Goal: Transaction & Acquisition: Purchase product/service

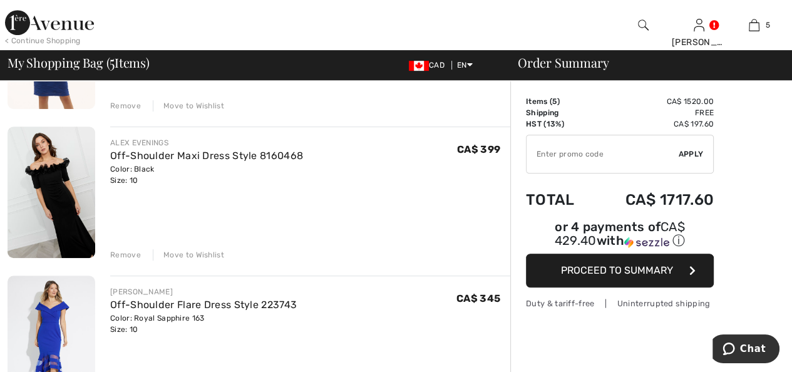
scroll to position [564, 0]
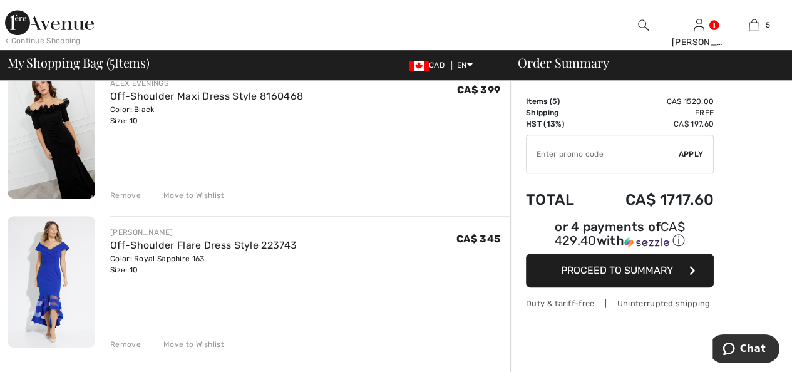
click at [130, 344] on div "Remove" at bounding box center [125, 344] width 31 height 11
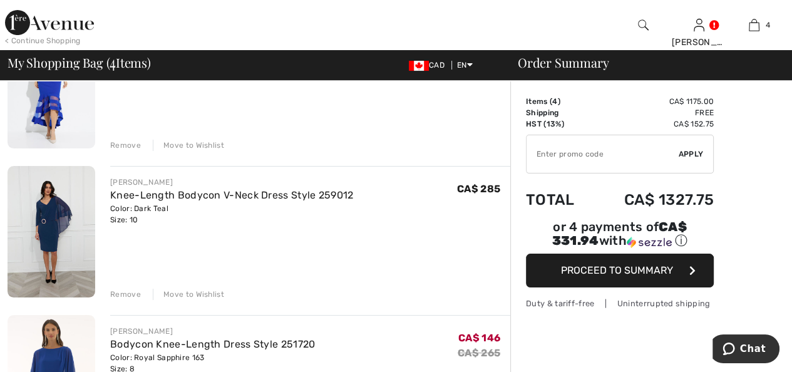
scroll to position [188, 0]
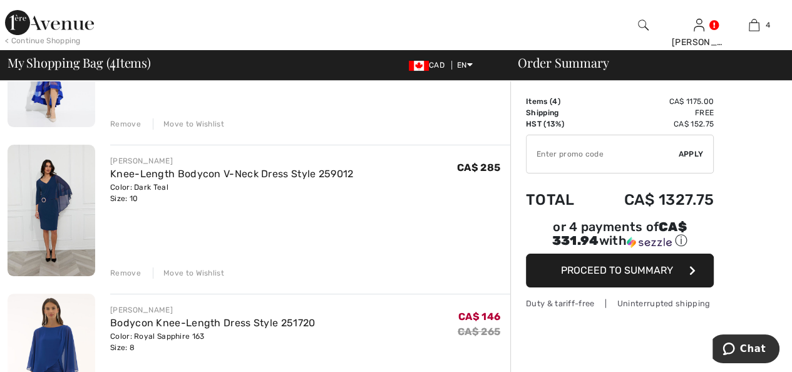
click at [43, 191] on img at bounding box center [52, 211] width 88 height 132
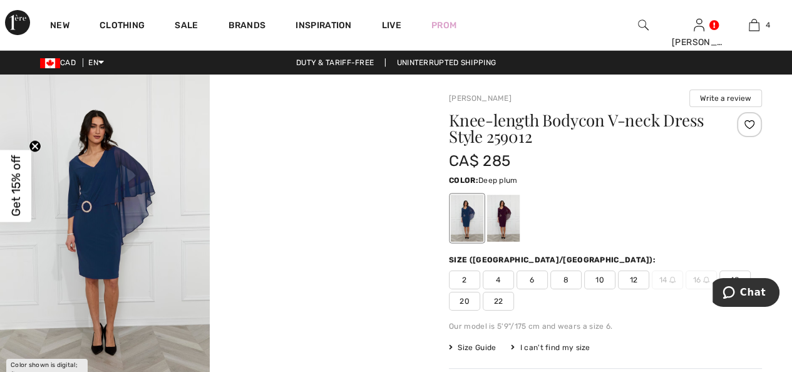
click at [509, 217] on div at bounding box center [503, 218] width 33 height 47
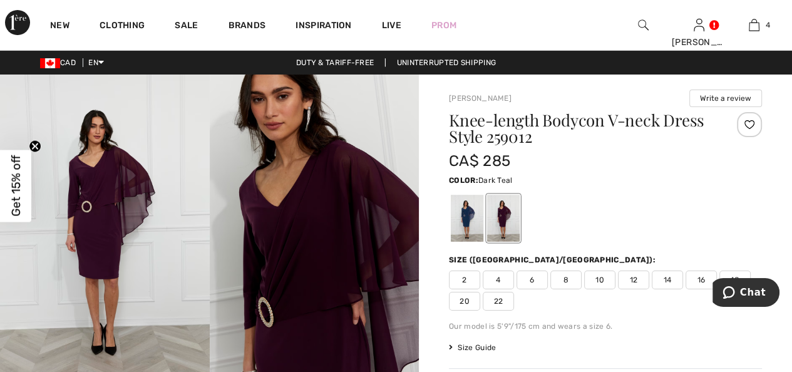
click at [468, 216] on div at bounding box center [467, 218] width 33 height 47
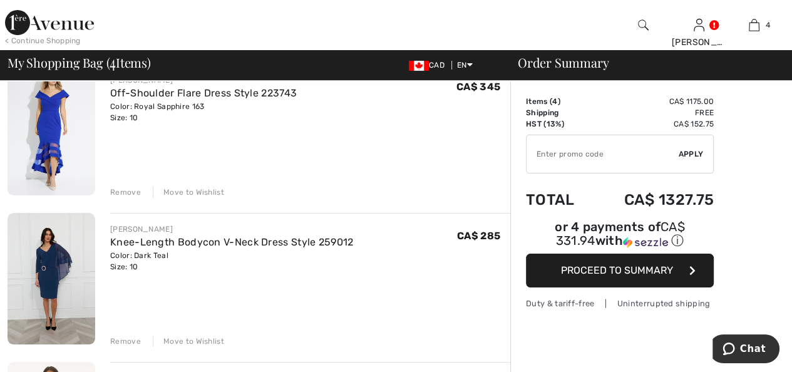
scroll to position [125, 0]
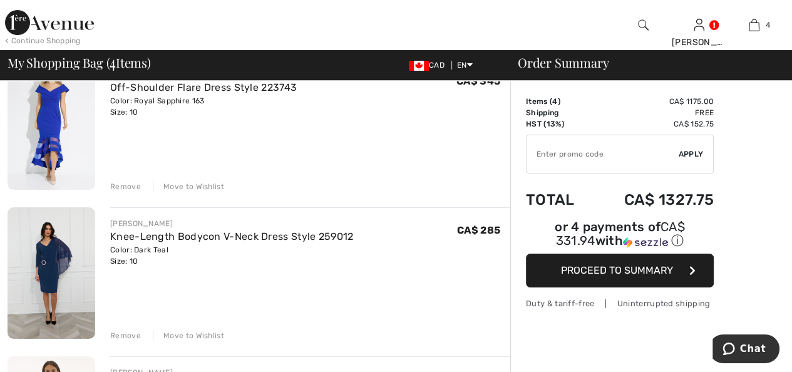
click at [125, 333] on div "Remove" at bounding box center [125, 335] width 31 height 11
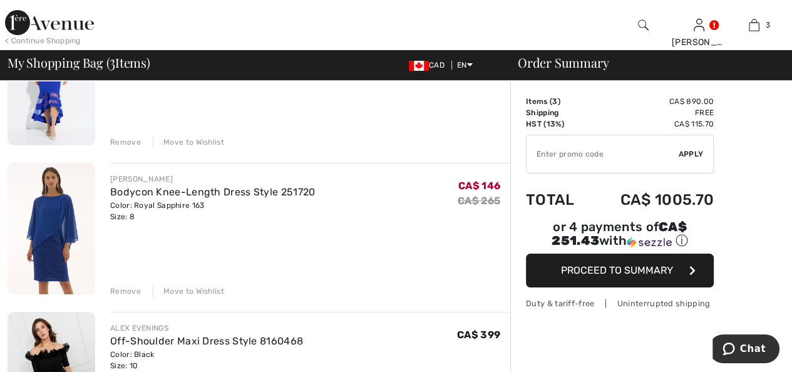
scroll to position [188, 0]
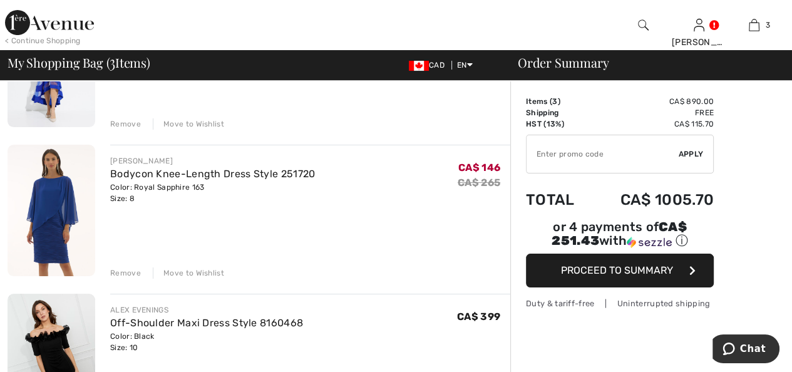
click at [123, 271] on div "Remove" at bounding box center [125, 272] width 31 height 11
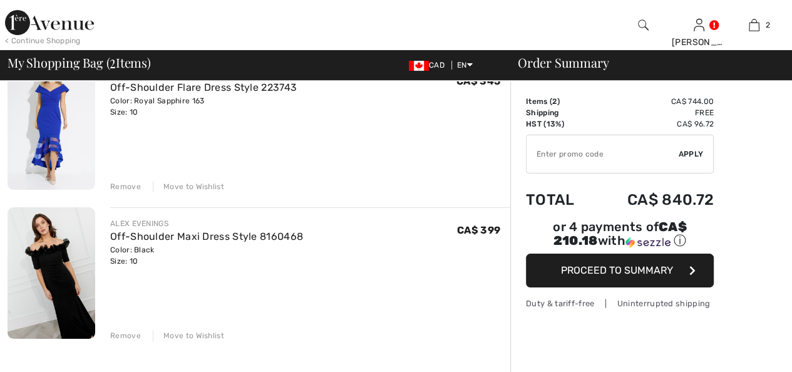
scroll to position [0, 0]
